Goal: Transaction & Acquisition: Book appointment/travel/reservation

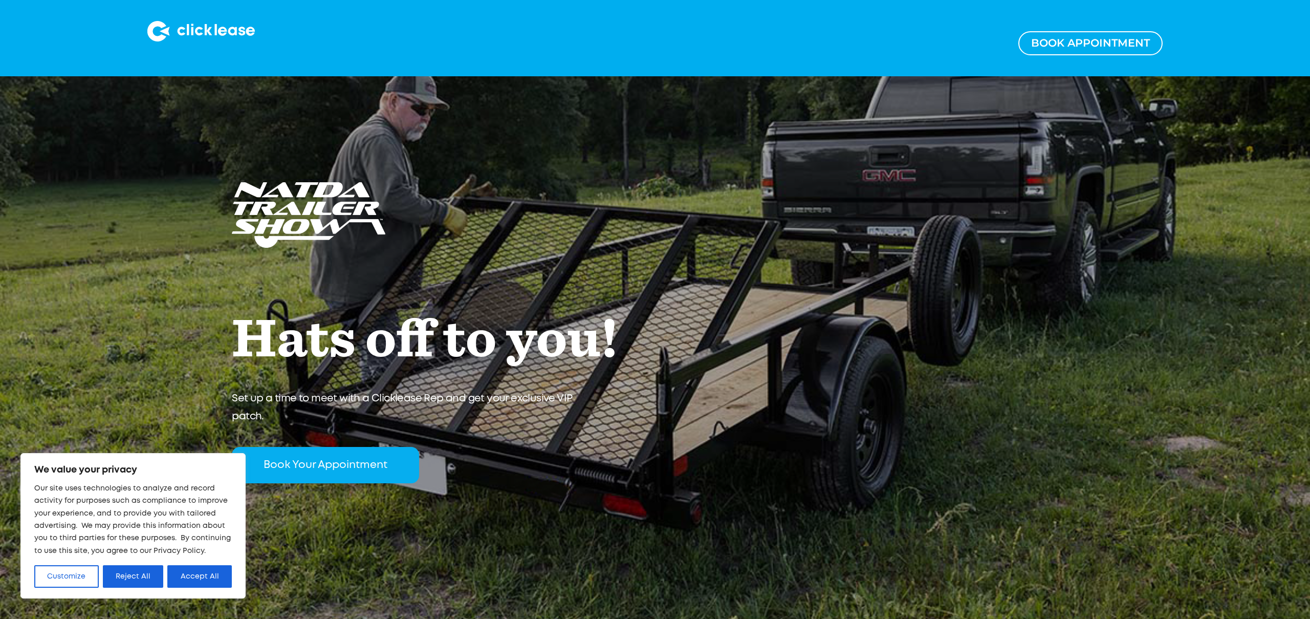
click at [219, 566] on button "Accept All" at bounding box center [199, 576] width 64 height 23
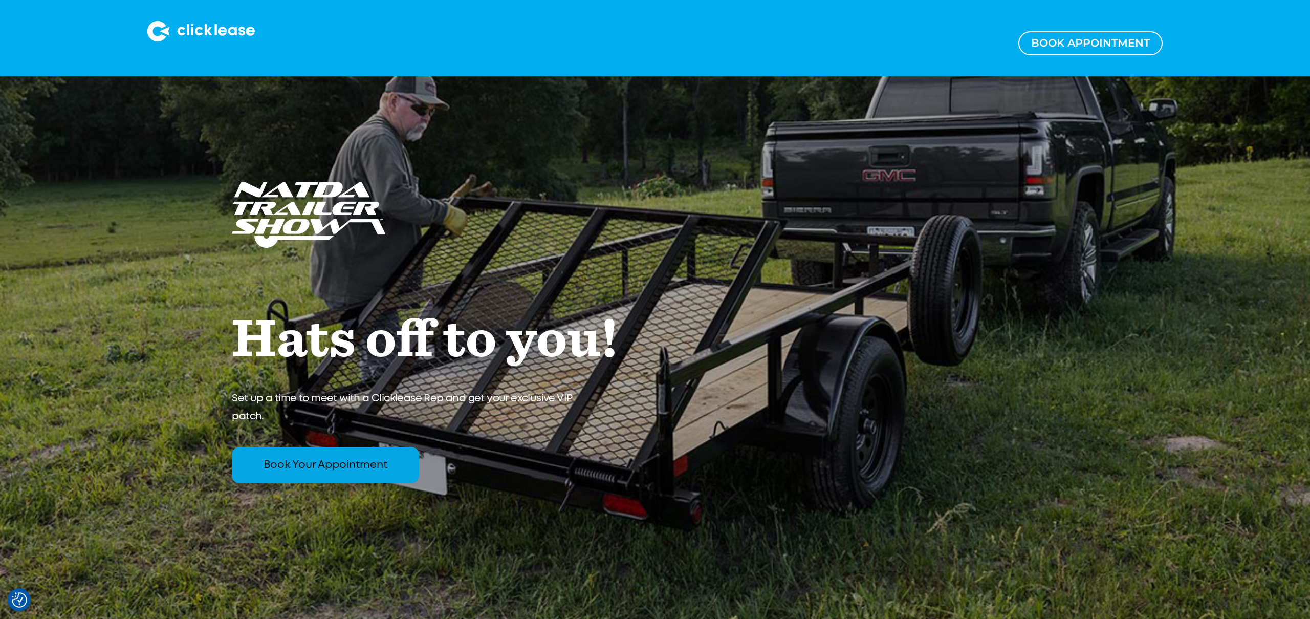
click at [346, 473] on link "Book your appointment" at bounding box center [325, 465] width 187 height 36
click at [373, 463] on link "Book your appointment" at bounding box center [325, 465] width 187 height 36
